Goal: Task Accomplishment & Management: Use online tool/utility

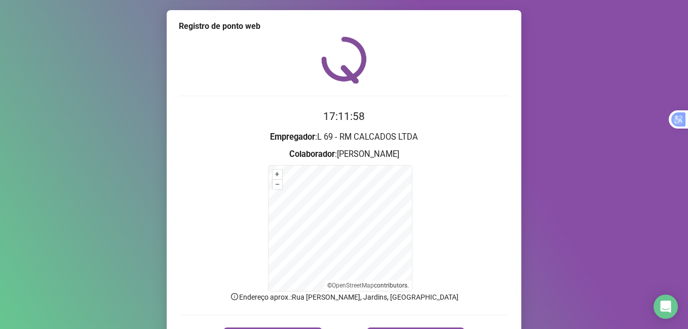
scroll to position [63, 0]
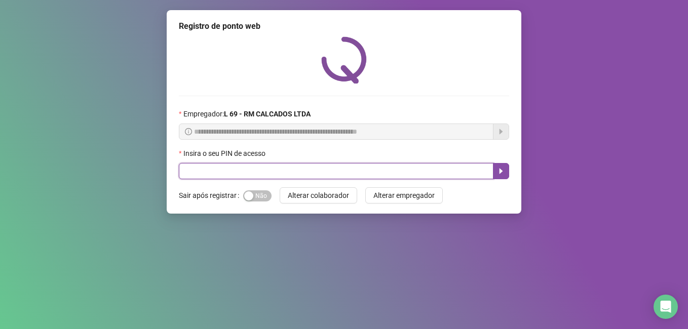
click at [211, 174] on input "text" at bounding box center [336, 171] width 315 height 16
type input "*****"
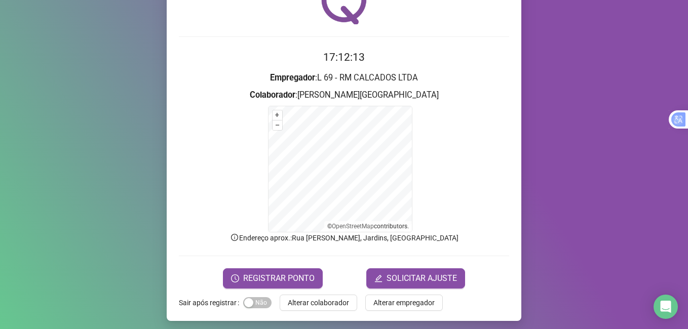
scroll to position [61, 0]
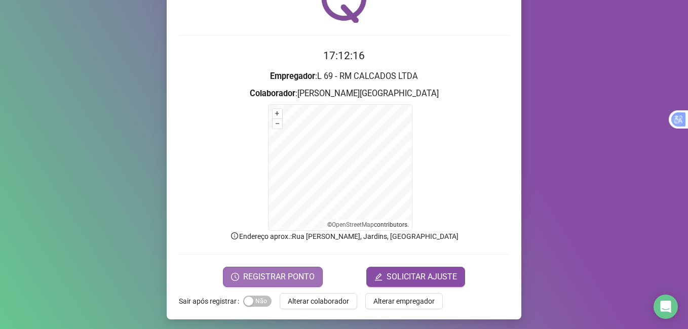
click at [277, 276] on span "REGISTRAR PONTO" at bounding box center [278, 277] width 71 height 12
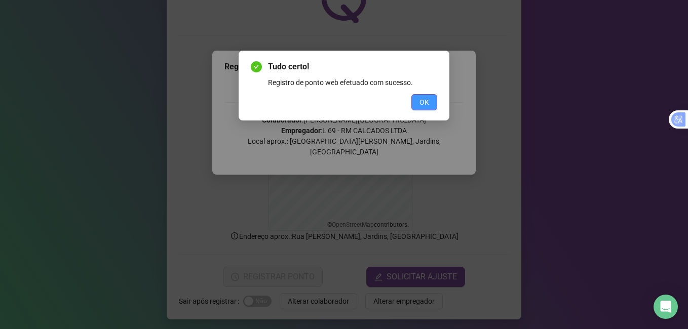
click at [432, 103] on button "OK" at bounding box center [424, 102] width 26 height 16
